Goal: Navigation & Orientation: Find specific page/section

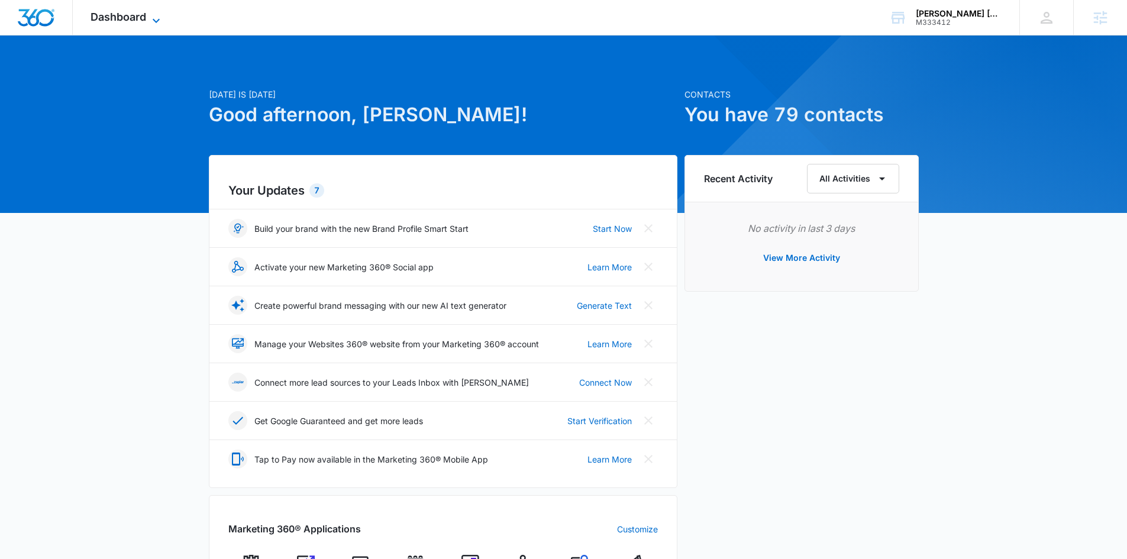
click at [119, 20] on span "Dashboard" at bounding box center [119, 17] width 56 height 12
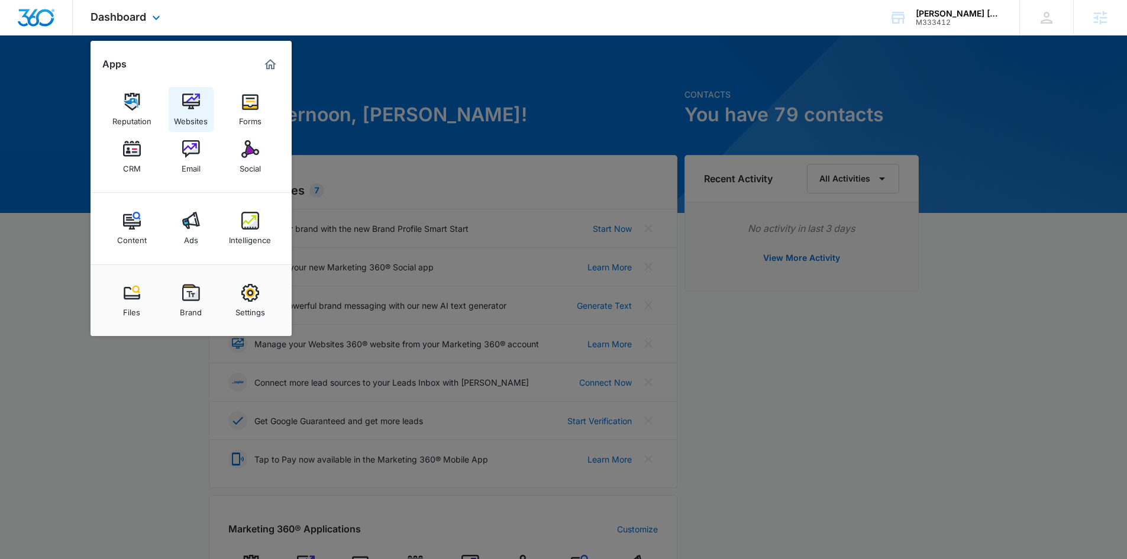
click at [202, 107] on link "Websites" at bounding box center [191, 109] width 45 height 45
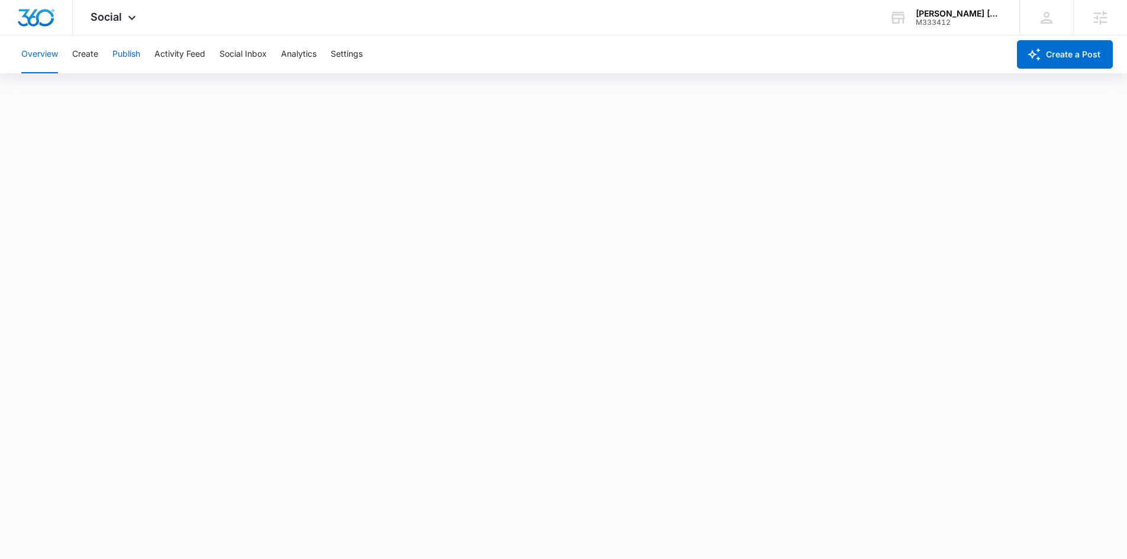
click at [121, 56] on button "Publish" at bounding box center [126, 55] width 28 height 38
click at [103, 99] on button "Schedules" at bounding box center [90, 90] width 40 height 33
click at [41, 88] on button "Calendar" at bounding box center [38, 90] width 35 height 33
click at [108, 55] on div "Overview Create Publish Activity Feed Social Inbox Analytics Settings" at bounding box center [511, 55] width 995 height 38
click at [82, 59] on button "Create" at bounding box center [85, 55] width 26 height 38
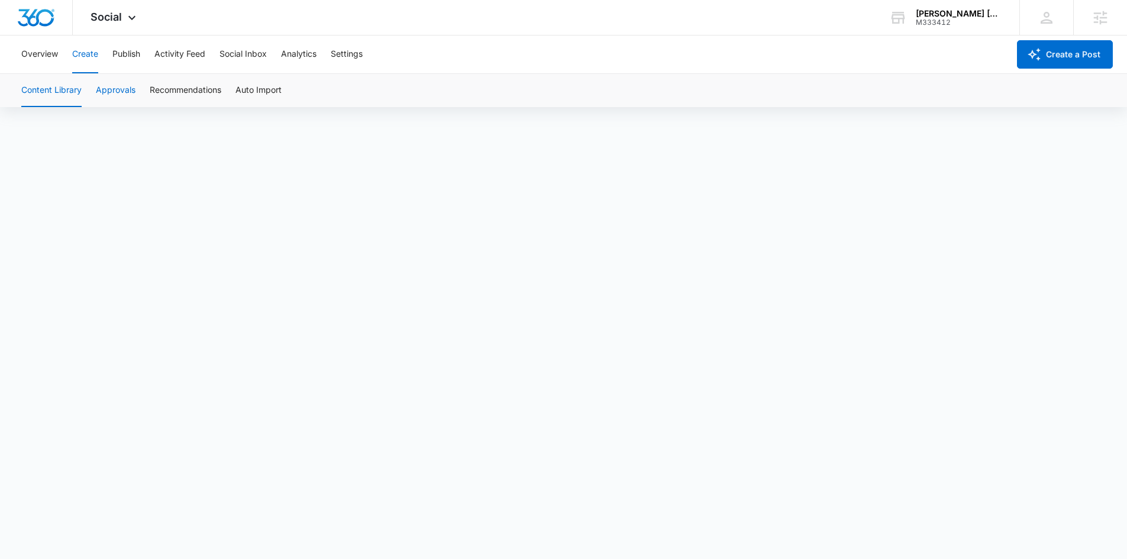
click at [92, 95] on div "Content Library Approvals Recommendations Auto Import" at bounding box center [563, 90] width 1099 height 33
click at [114, 91] on button "Approvals" at bounding box center [116, 90] width 40 height 33
click at [101, 16] on span "Social" at bounding box center [106, 17] width 31 height 12
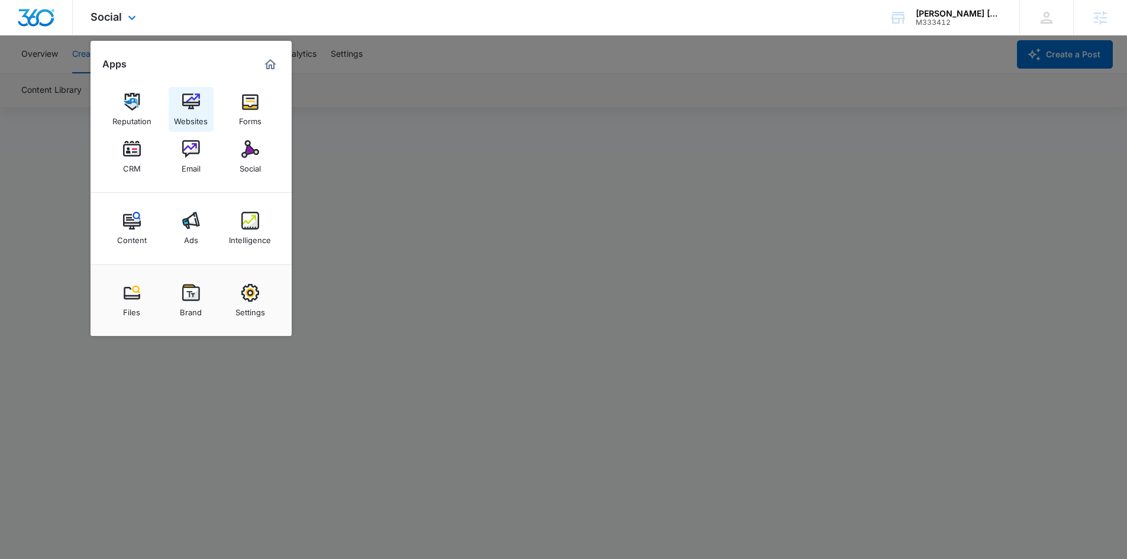
click at [202, 107] on link "Websites" at bounding box center [191, 109] width 45 height 45
